Goal: Browse casually: Explore the website without a specific task or goal

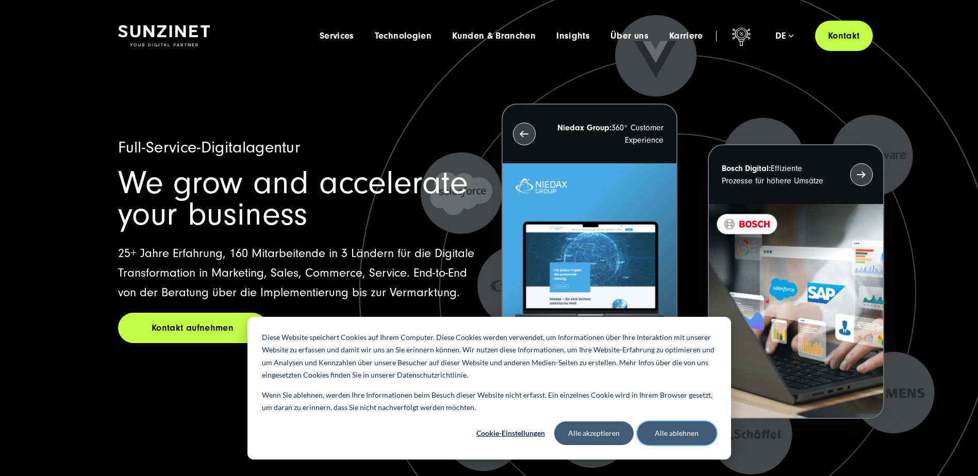
click at [682, 430] on button "Alle ablehnen" at bounding box center [676, 434] width 79 height 24
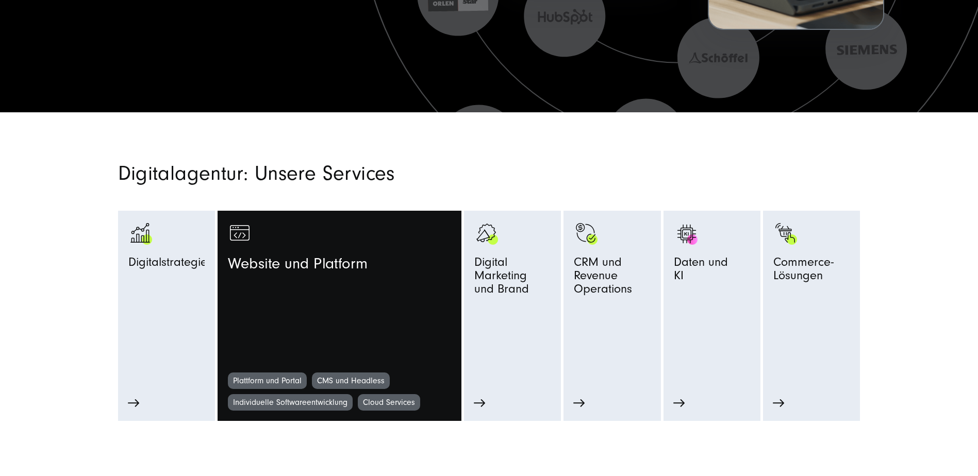
scroll to position [412, 0]
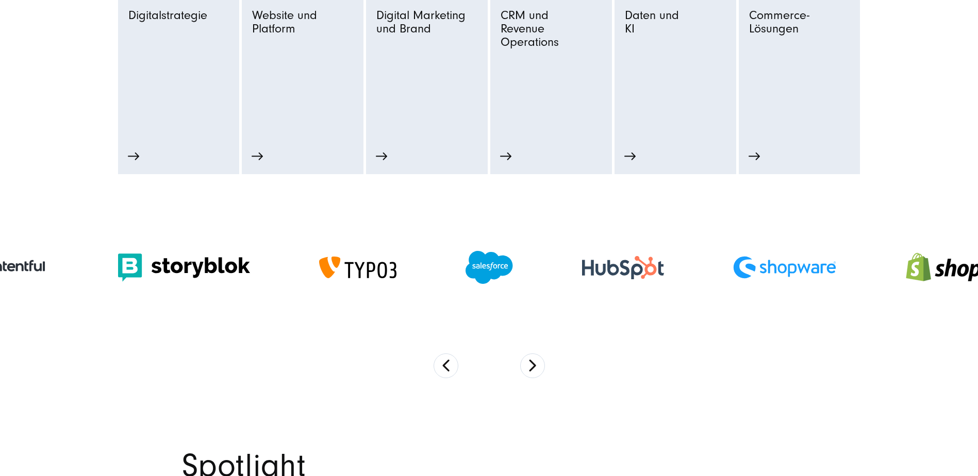
scroll to position [687, 0]
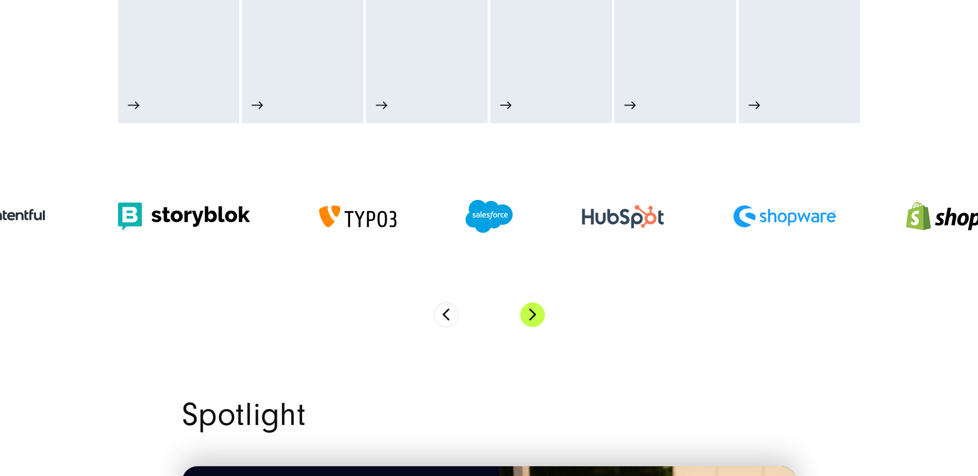
click at [530, 315] on button "Next" at bounding box center [532, 315] width 25 height 25
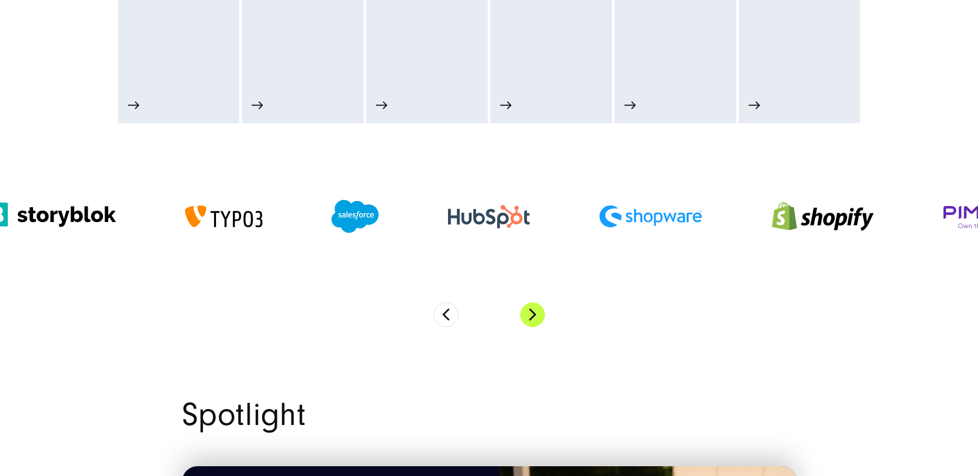
click at [531, 313] on button "Next" at bounding box center [532, 315] width 25 height 25
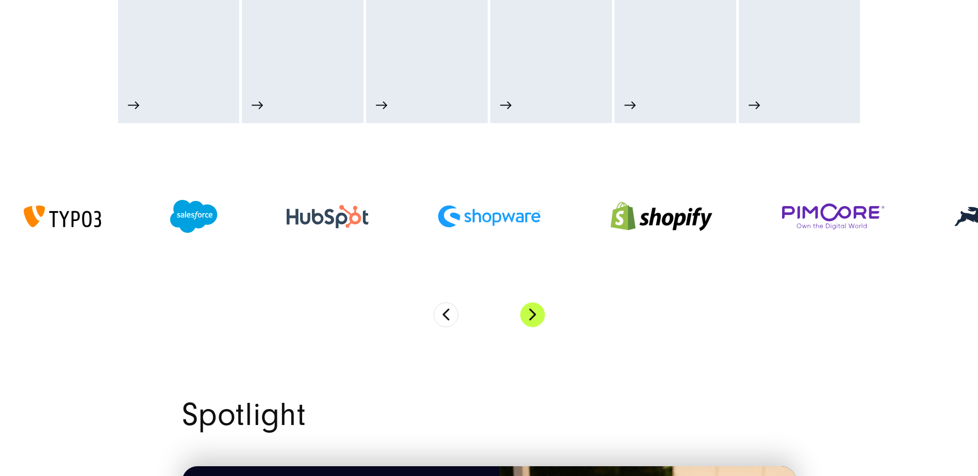
click at [531, 313] on button "Next" at bounding box center [532, 315] width 25 height 25
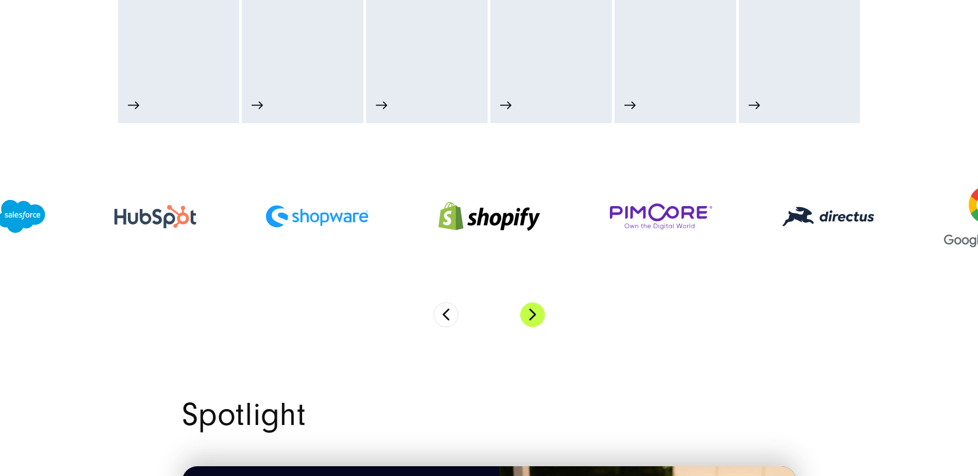
click at [531, 313] on button "Next" at bounding box center [532, 315] width 25 height 25
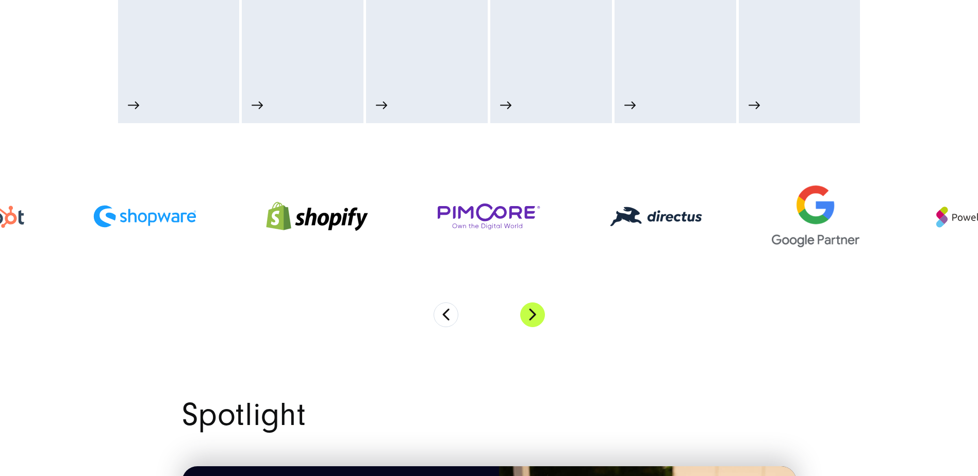
click at [531, 313] on button "Next" at bounding box center [532, 315] width 25 height 25
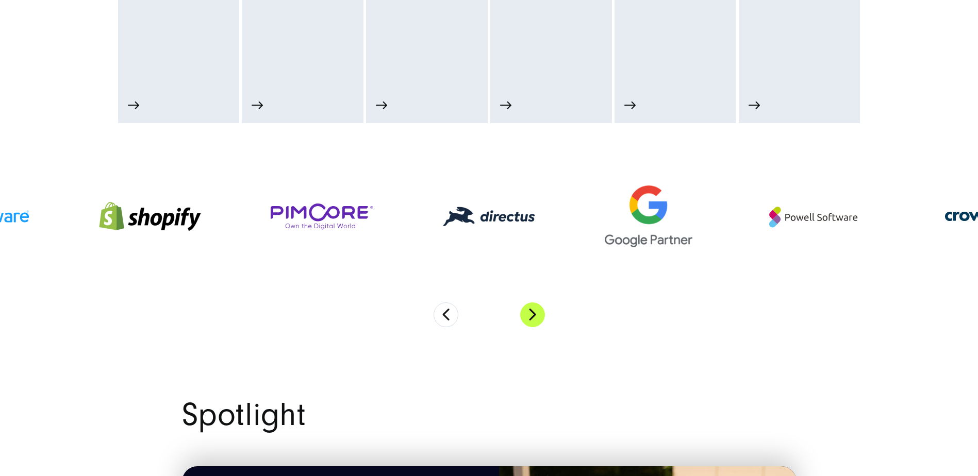
click at [531, 313] on button "Next" at bounding box center [532, 315] width 25 height 25
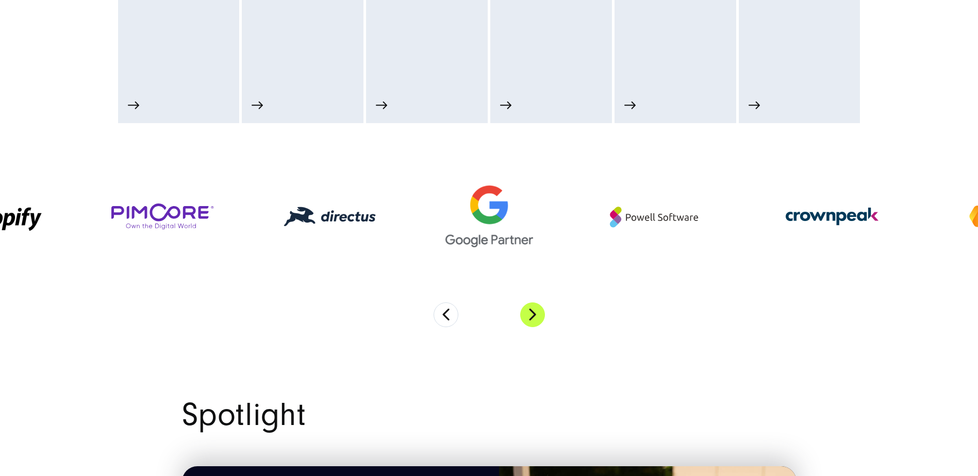
click at [531, 313] on button "Next" at bounding box center [532, 315] width 25 height 25
